Goal: Information Seeking & Learning: Learn about a topic

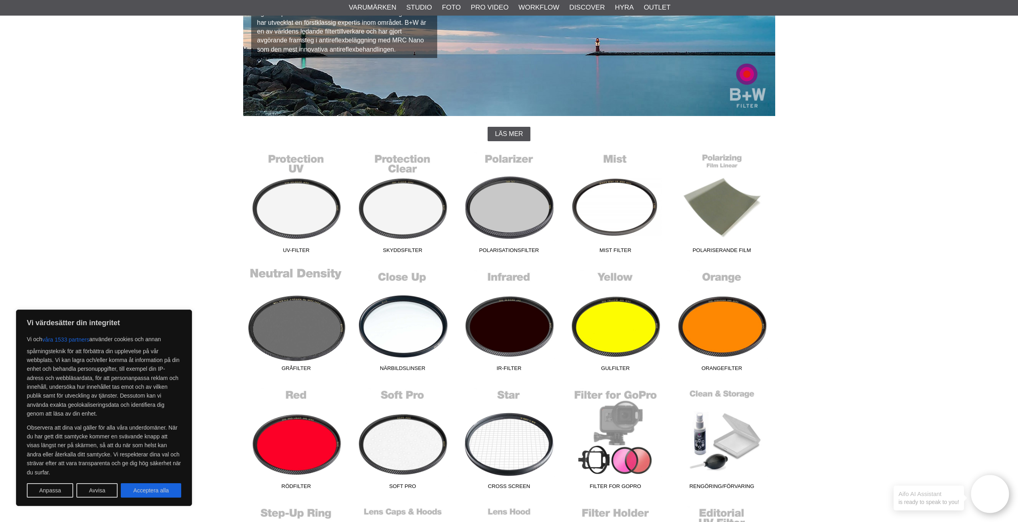
scroll to position [133, 0]
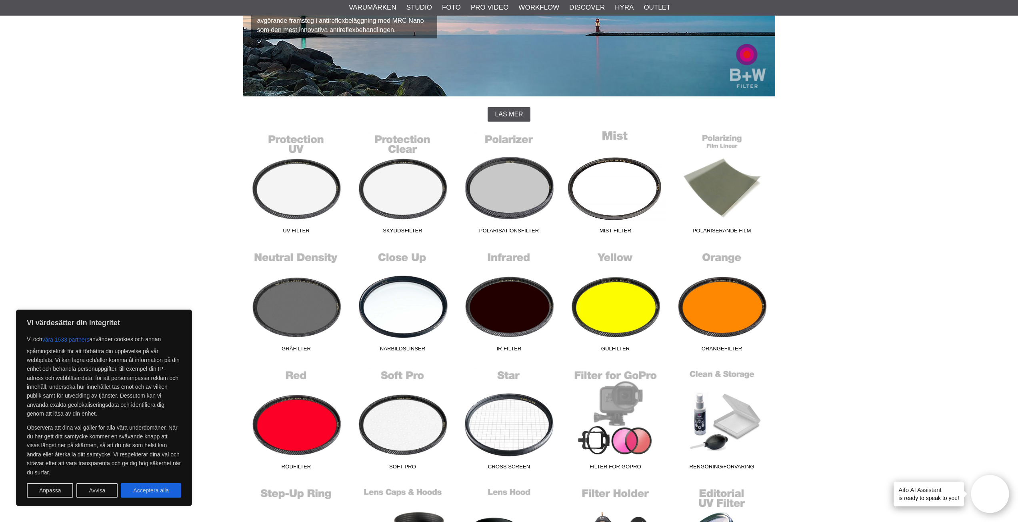
click at [593, 212] on link "Mist Filter" at bounding box center [616, 184] width 106 height 108
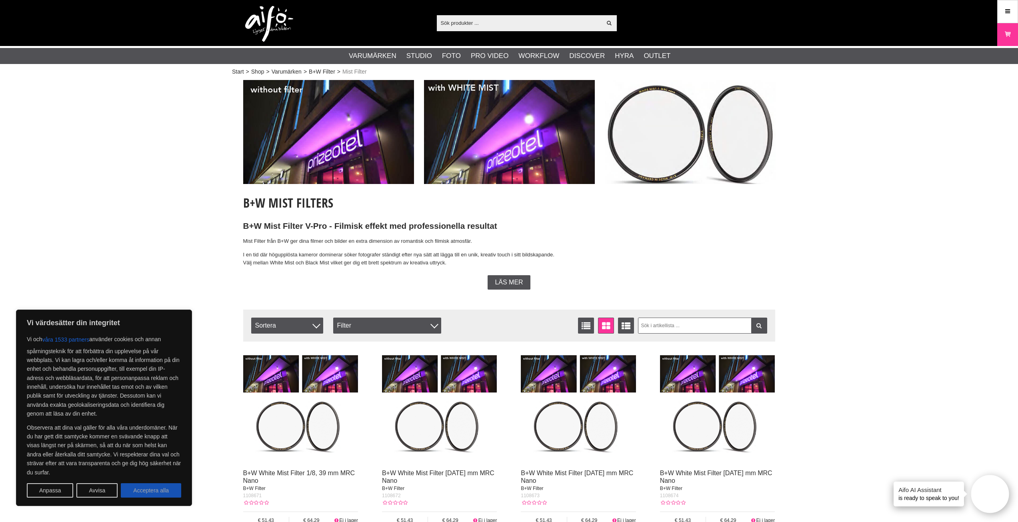
click at [172, 488] on button "Acceptera alla" at bounding box center [151, 490] width 60 height 14
checkbox input "true"
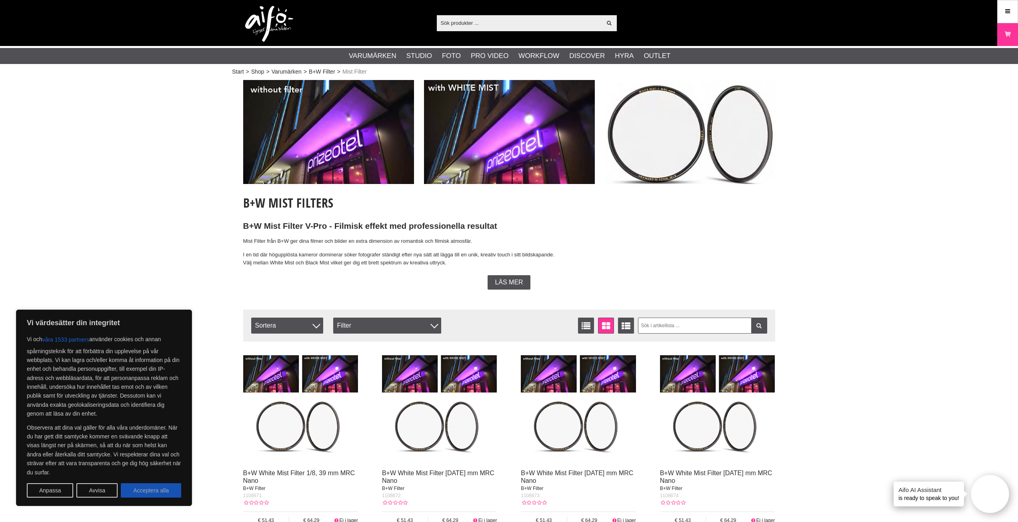
checkbox input "true"
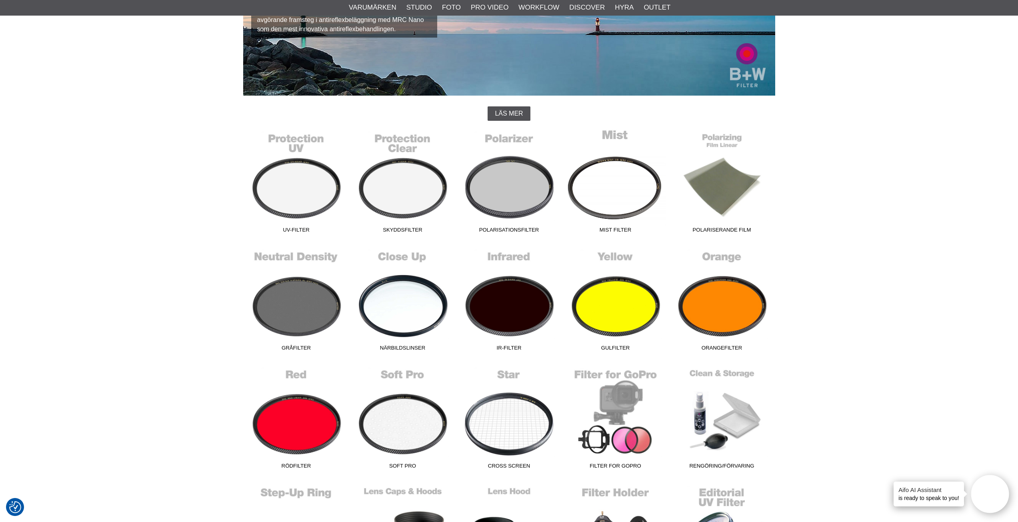
scroll to position [133, 0]
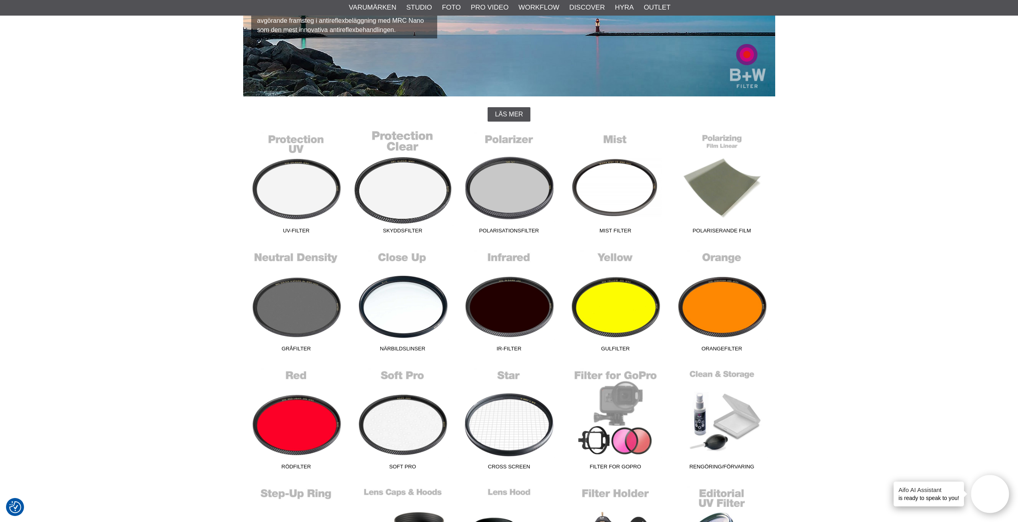
click at [403, 209] on link "Skyddsfilter" at bounding box center [403, 184] width 106 height 108
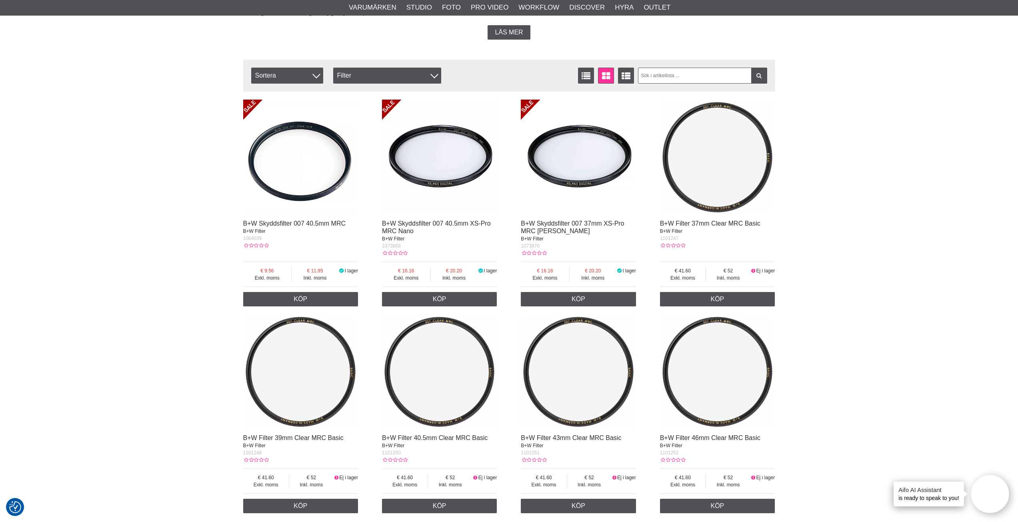
scroll to position [267, 0]
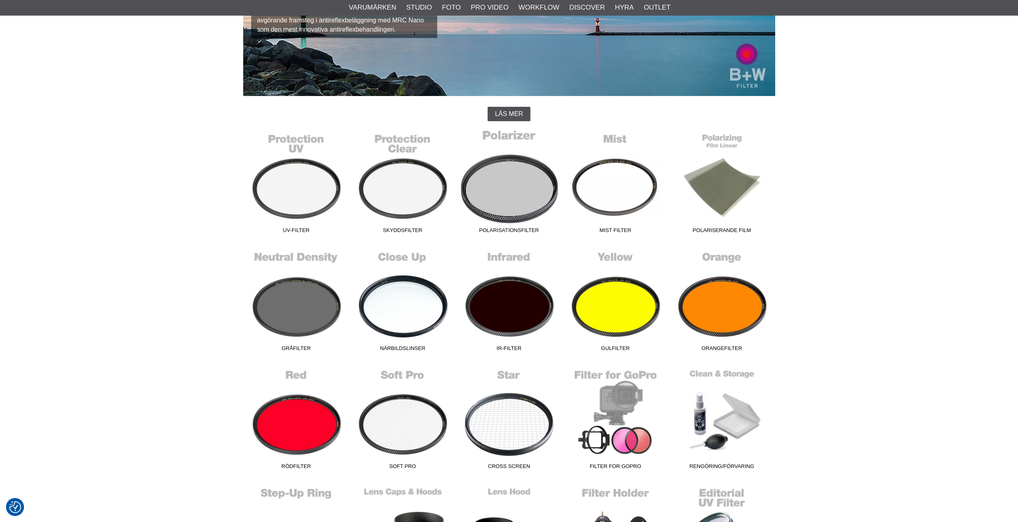
scroll to position [133, 0]
click at [499, 174] on link "Polarisationsfilter" at bounding box center [509, 184] width 106 height 108
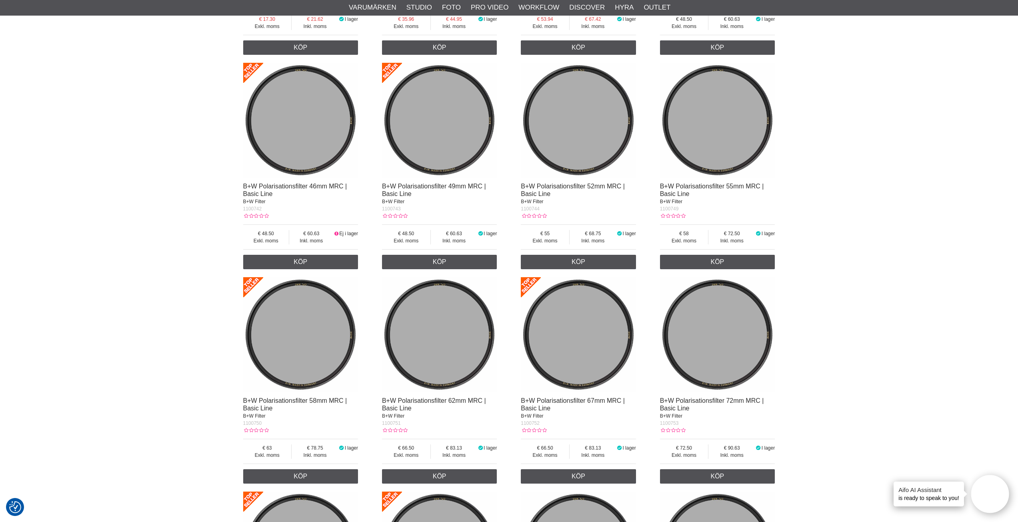
scroll to position [467, 0]
